Goal: Check status: Check status

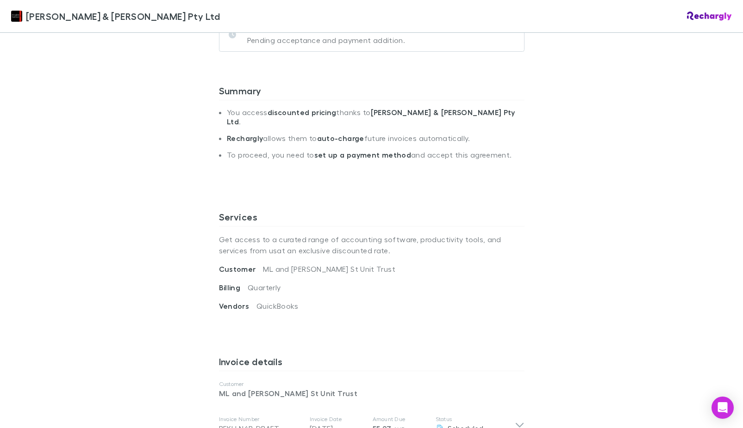
scroll to position [185, 0]
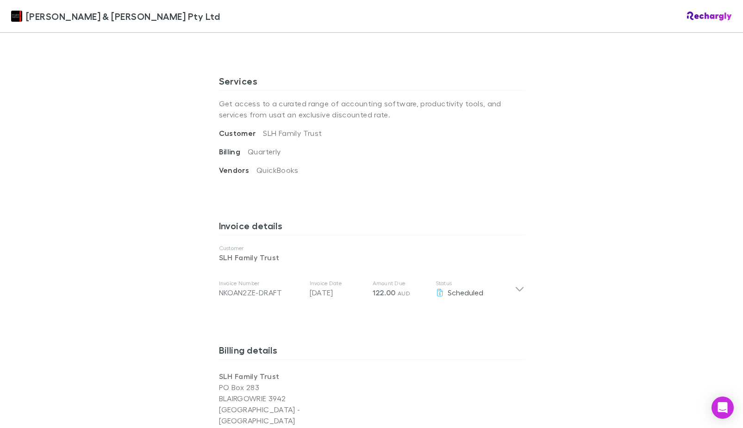
scroll to position [324, 0]
